Goal: Check status: Check status

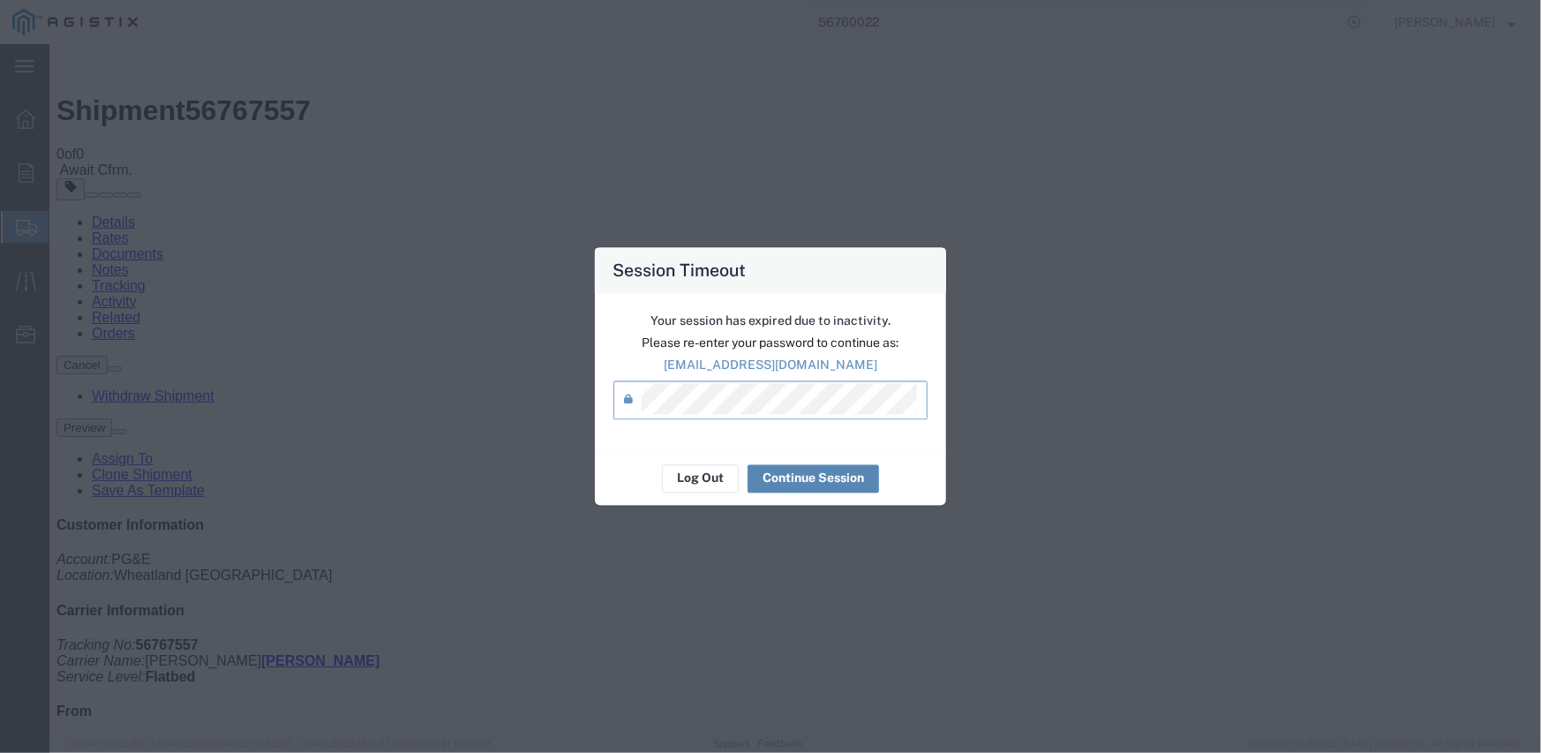
click at [811, 486] on button "Continue Session" at bounding box center [812, 478] width 131 height 28
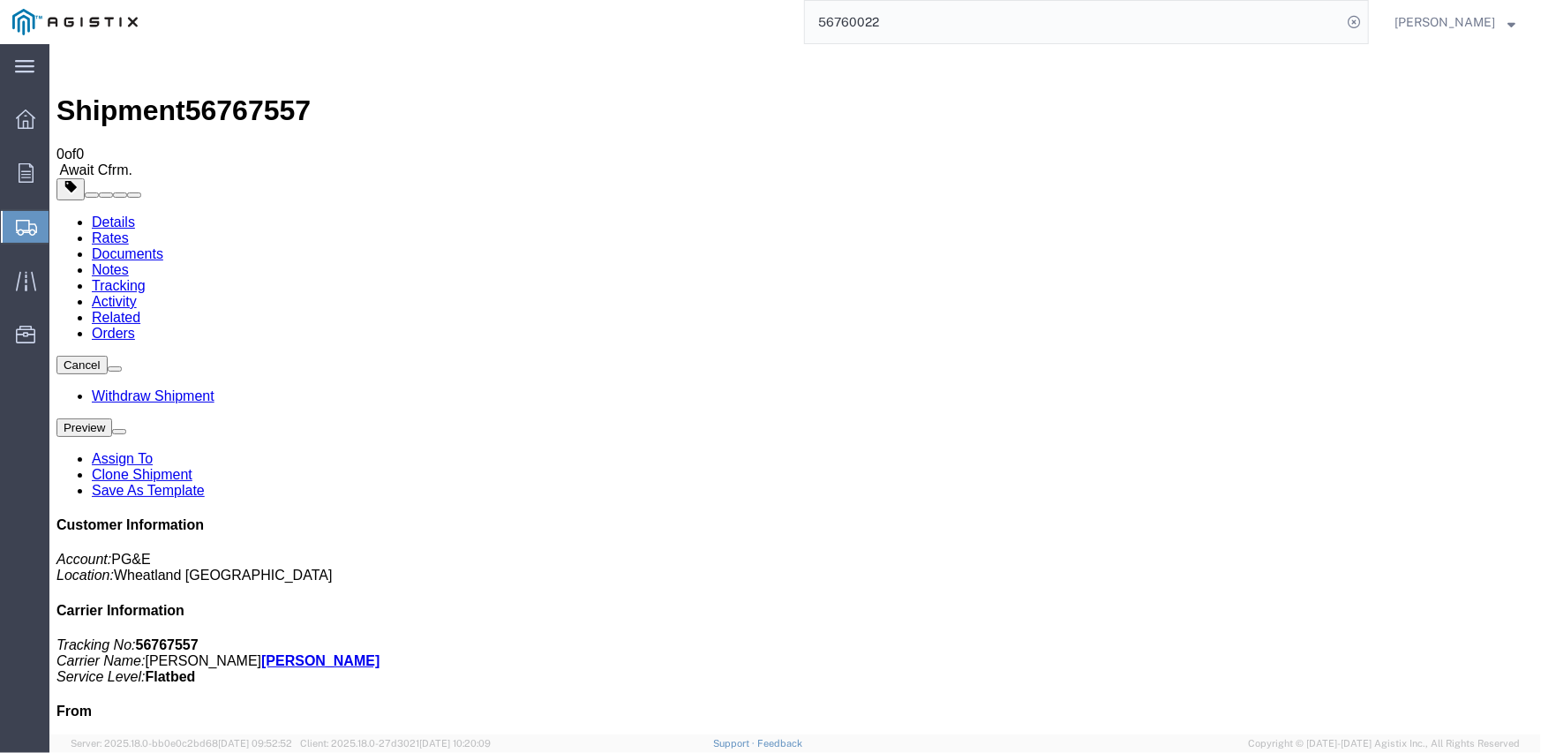
click at [868, 23] on input "56760022" at bounding box center [1073, 22] width 537 height 42
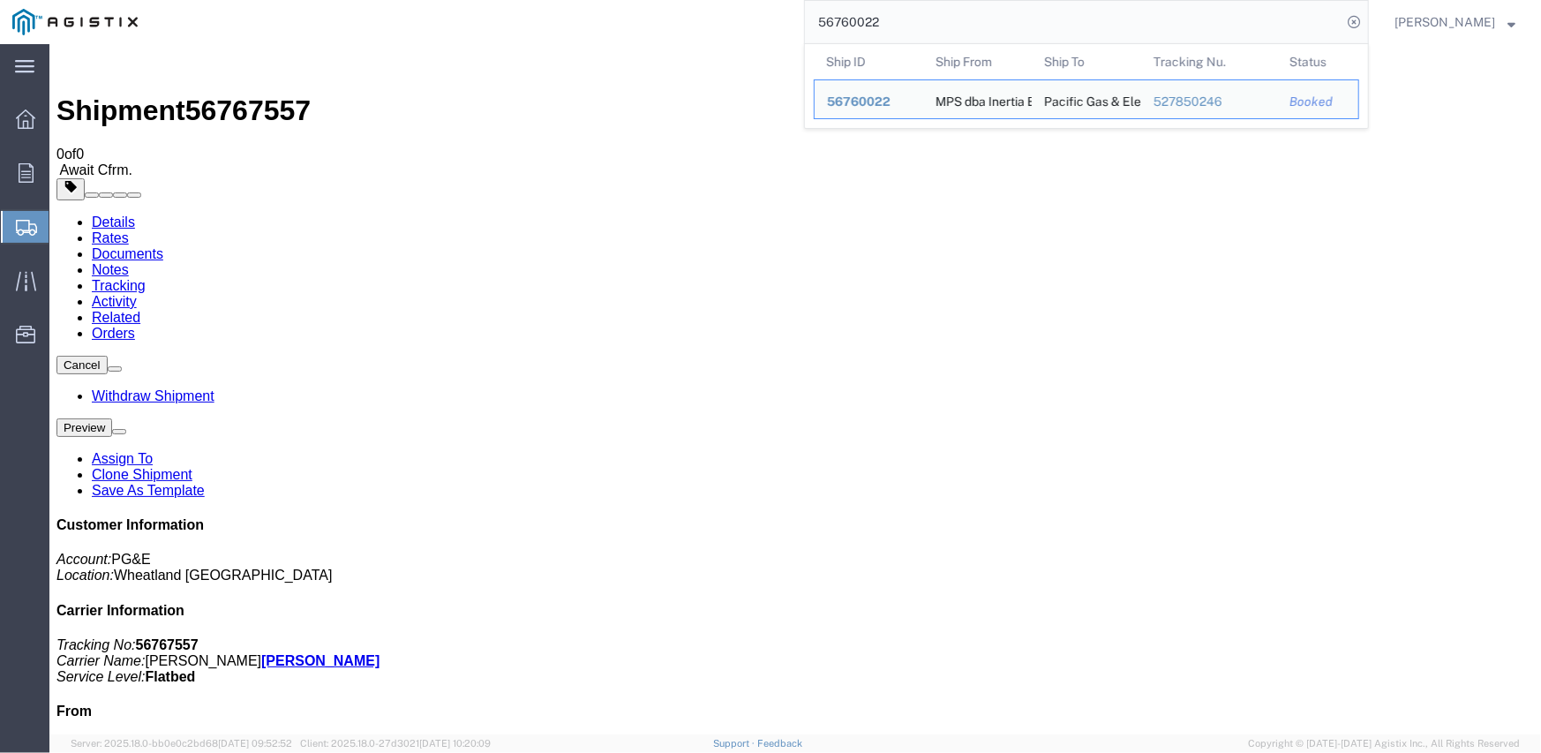
click at [868, 23] on input "56760022" at bounding box center [1073, 22] width 537 height 42
paste input "745"
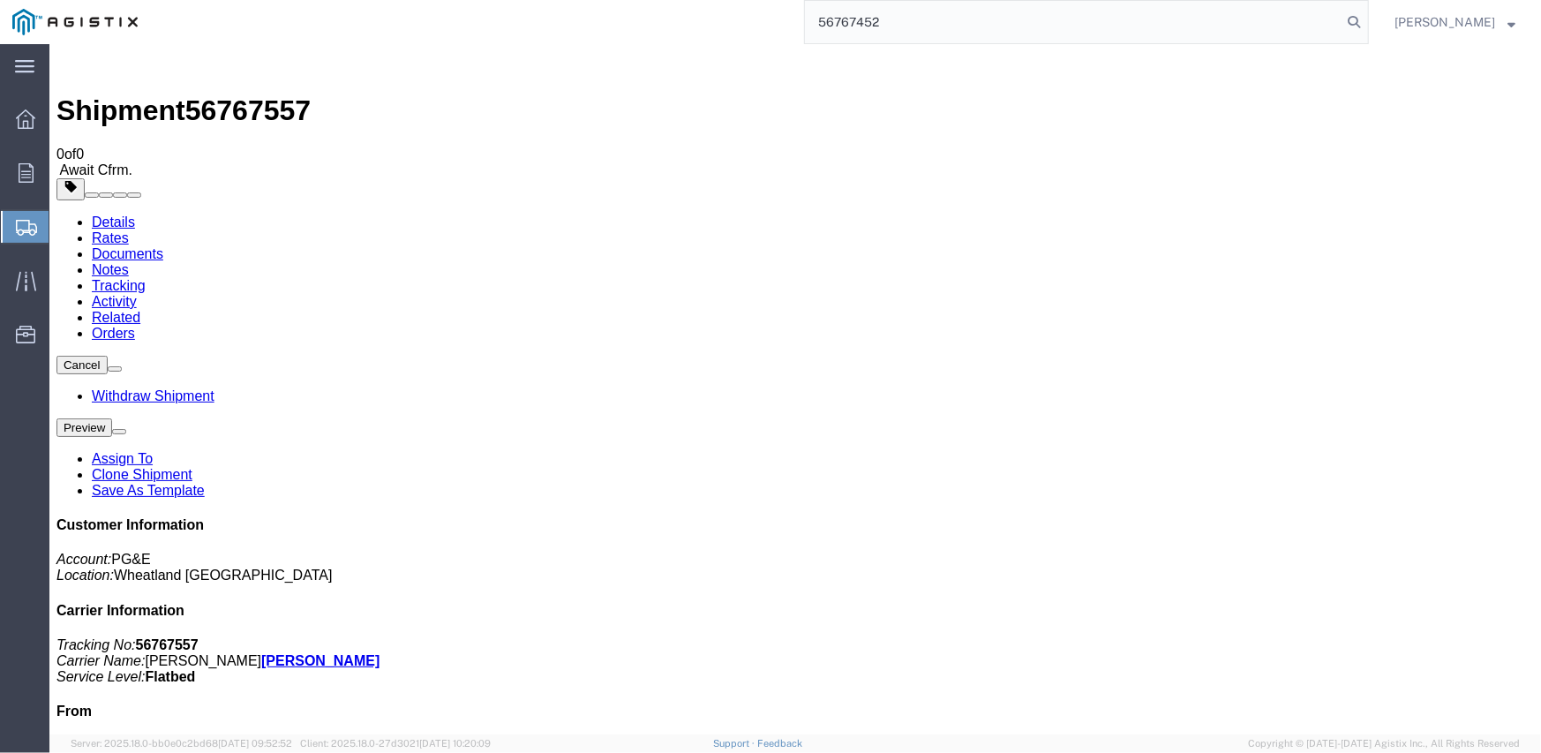
type input "56767452"
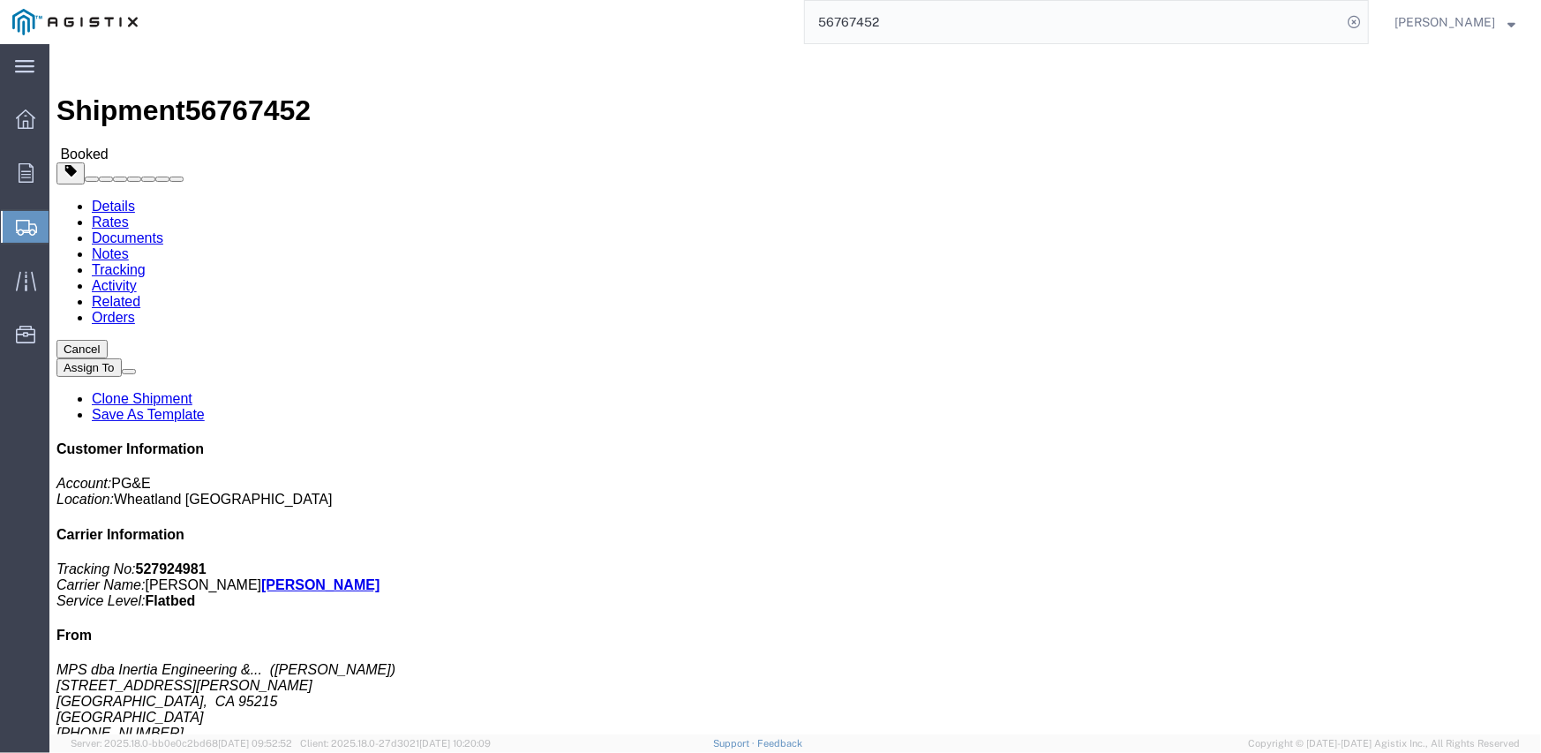
click link "Notes"
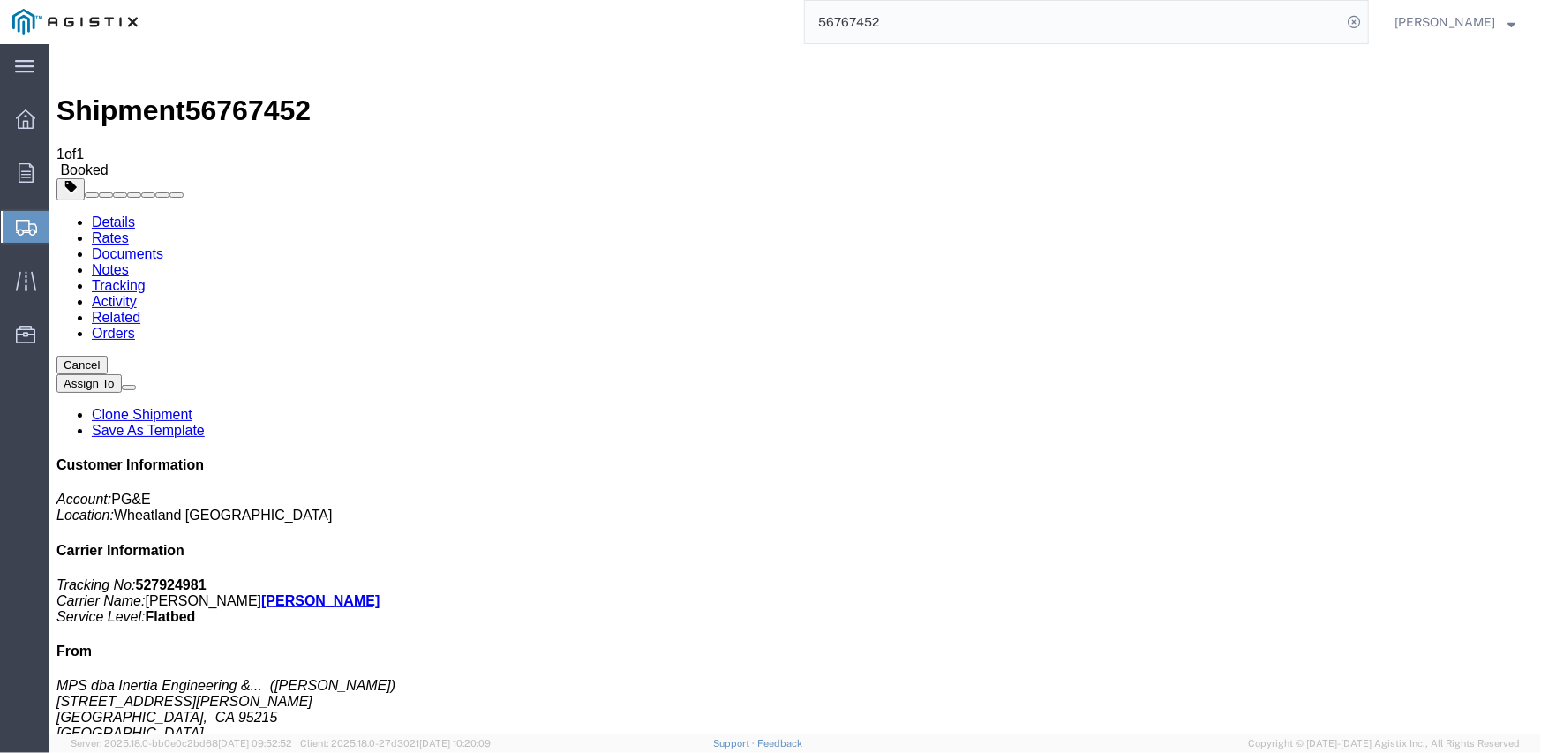
click at [145, 277] on link "Tracking" at bounding box center [118, 284] width 54 height 15
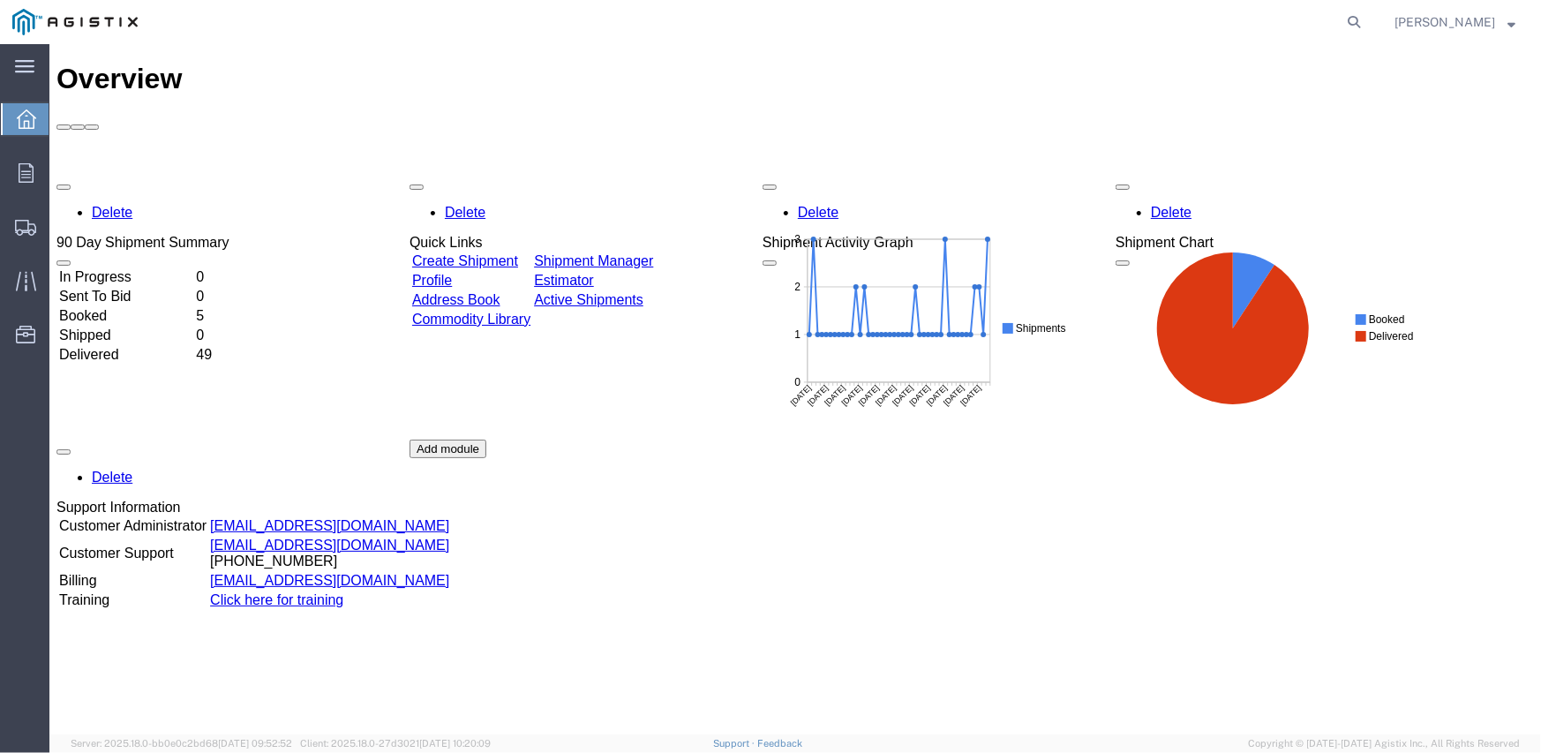
drag, startPoint x: 1359, startPoint y: 26, endPoint x: 1338, endPoint y: 28, distance: 21.3
click at [1359, 26] on icon at bounding box center [1353, 22] width 25 height 25
paste input "56767452"
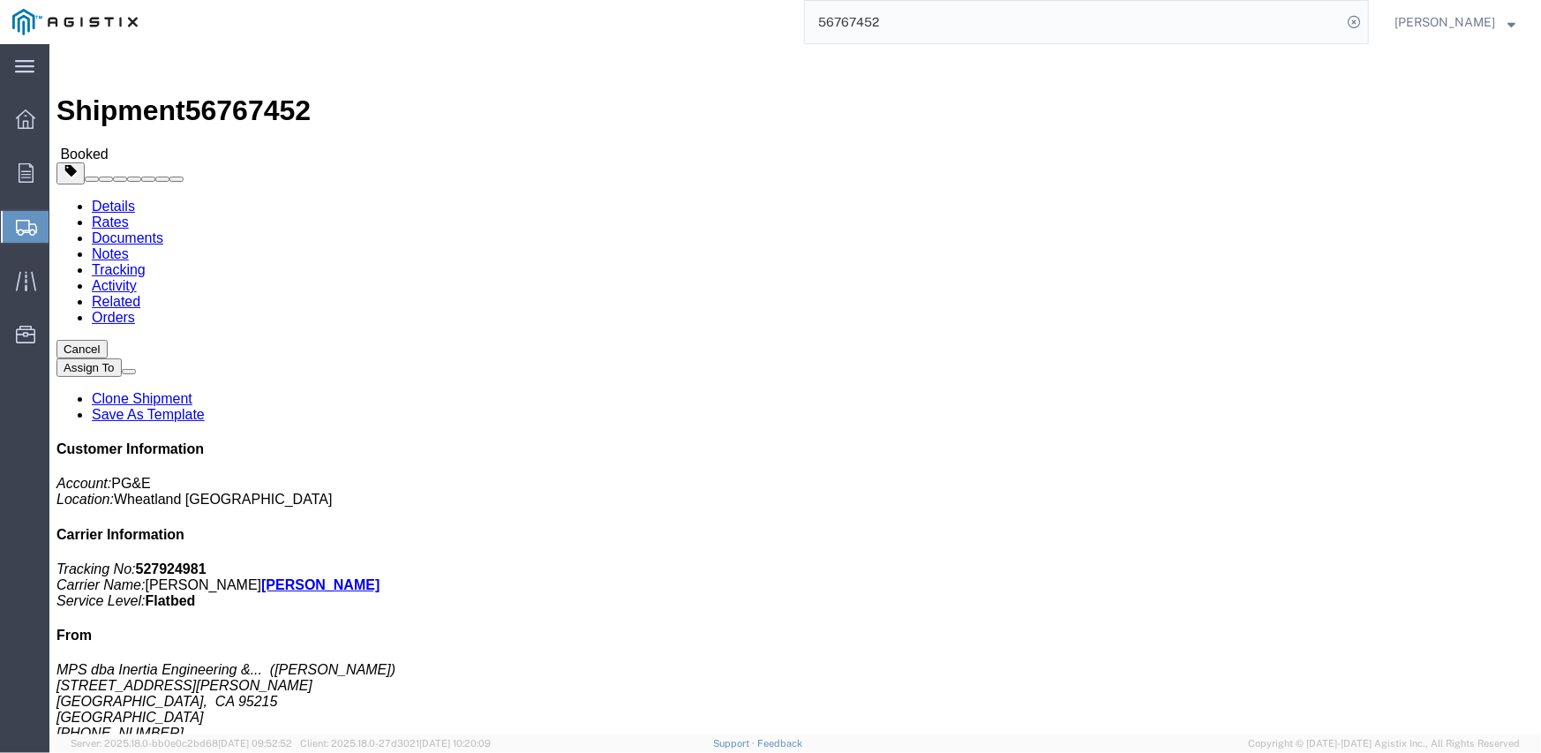
click link "Documents"
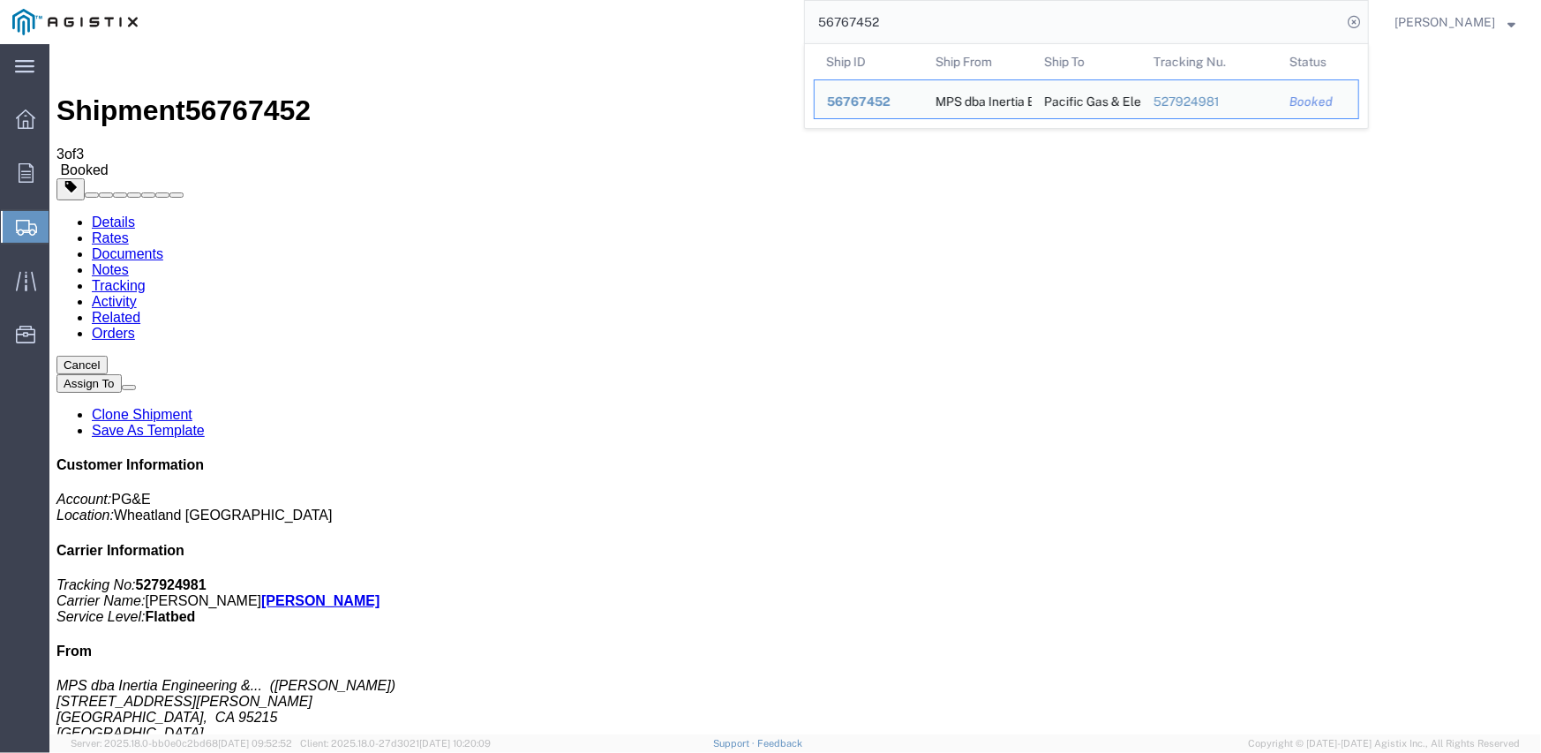
click at [860, 26] on input "56767452" at bounding box center [1073, 22] width 537 height 42
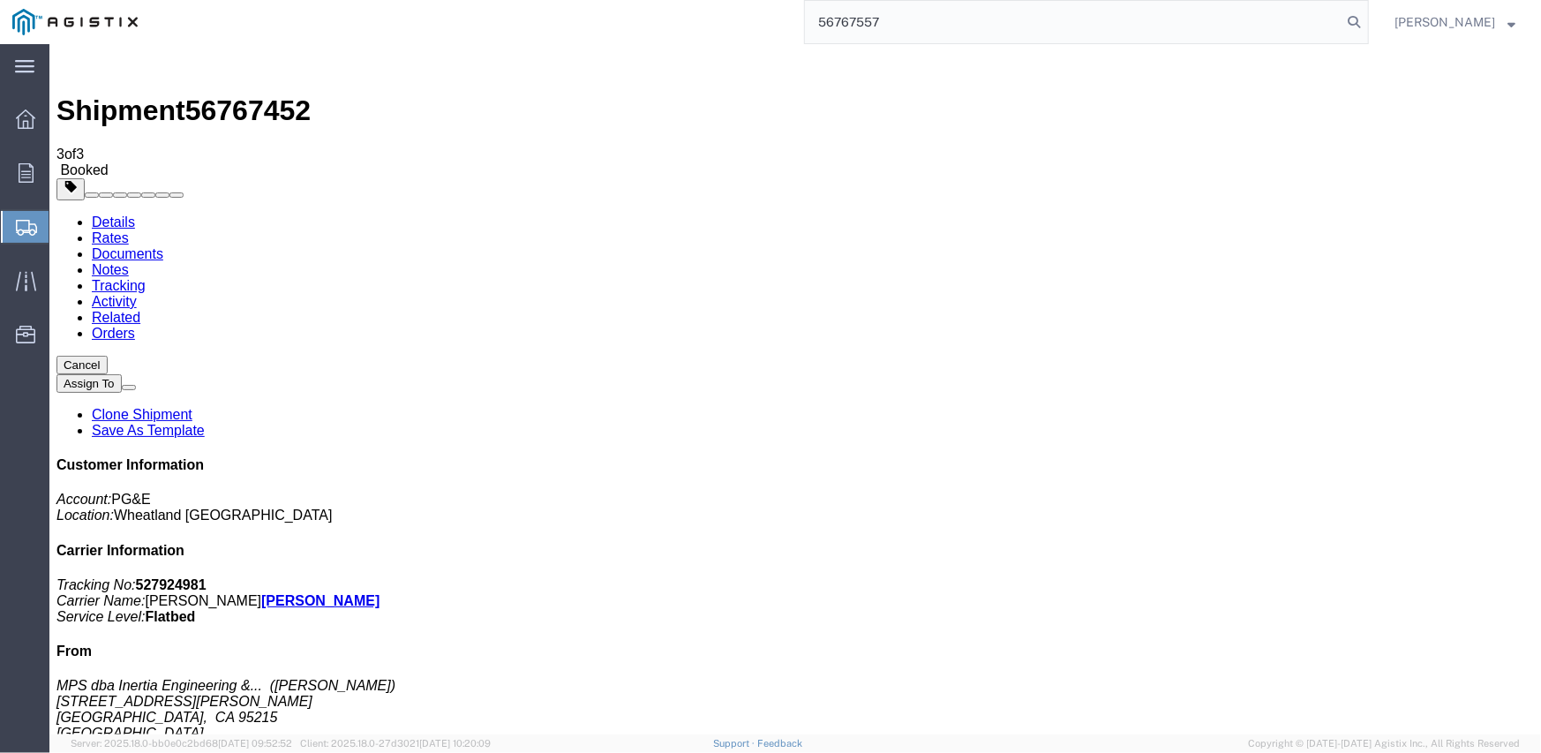
type input "56767557"
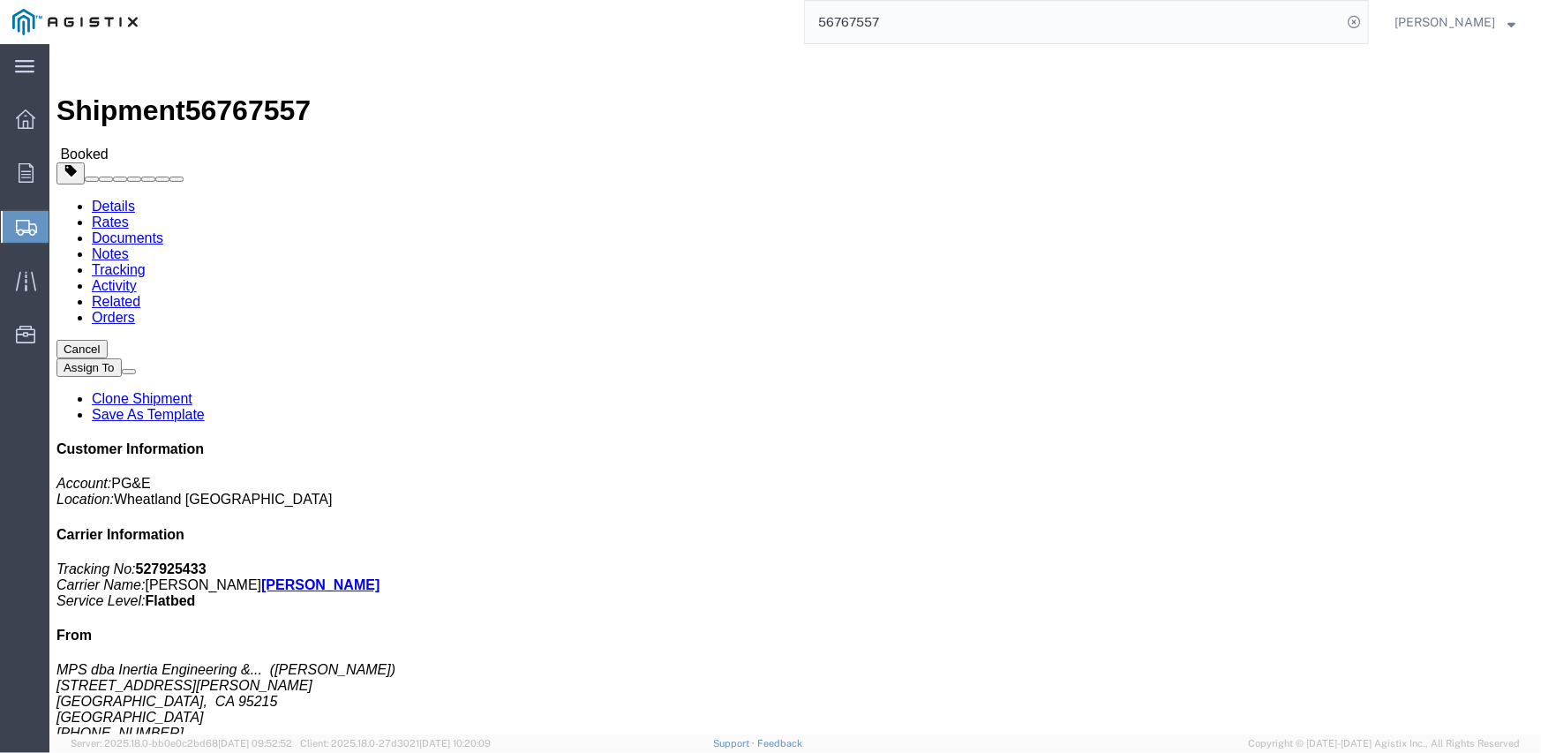
click link "Documents"
